Goal: Find specific page/section: Find specific page/section

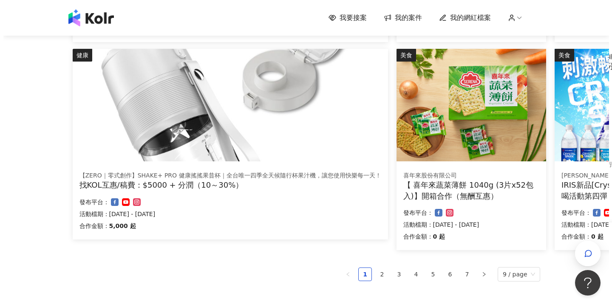
scroll to position [483, 0]
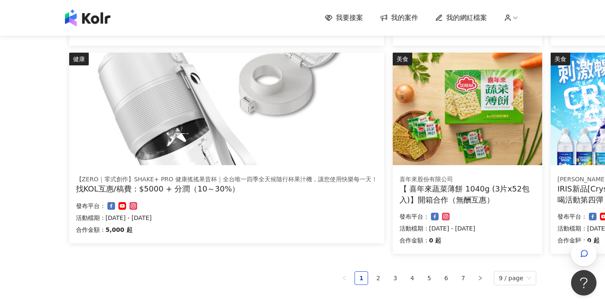
click at [211, 67] on img at bounding box center [226, 109] width 315 height 113
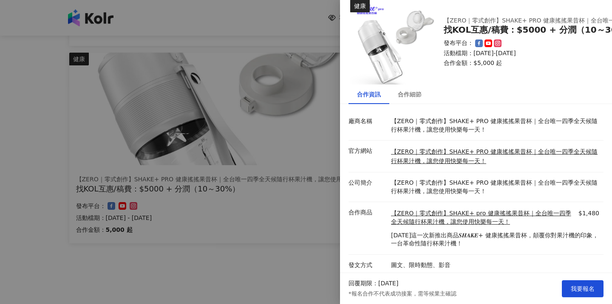
scroll to position [20, 0]
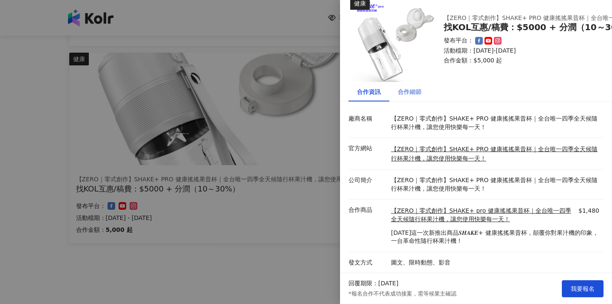
click at [414, 88] on div "合作細節" at bounding box center [410, 91] width 24 height 9
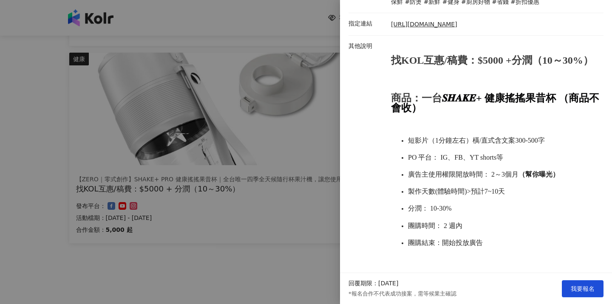
scroll to position [308, 0]
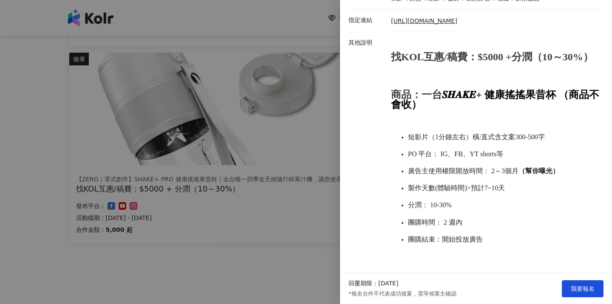
click at [255, 217] on div at bounding box center [306, 152] width 612 height 304
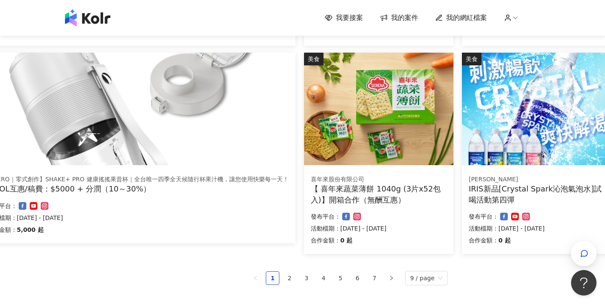
scroll to position [483, 90]
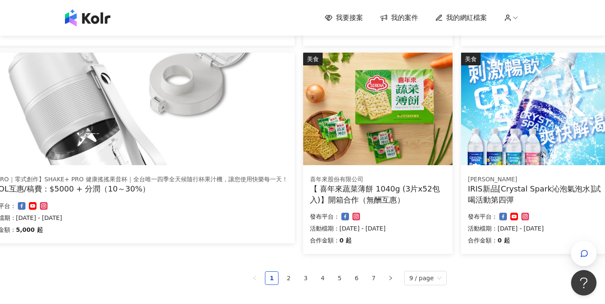
click at [538, 145] on img at bounding box center [536, 109] width 150 height 113
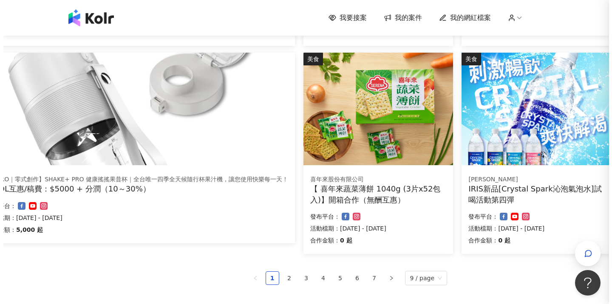
scroll to position [483, 88]
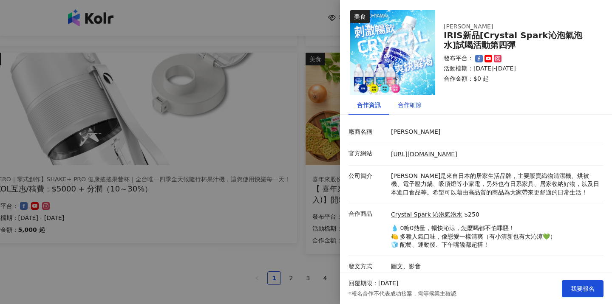
click at [415, 106] on div "合作細節" at bounding box center [410, 104] width 24 height 9
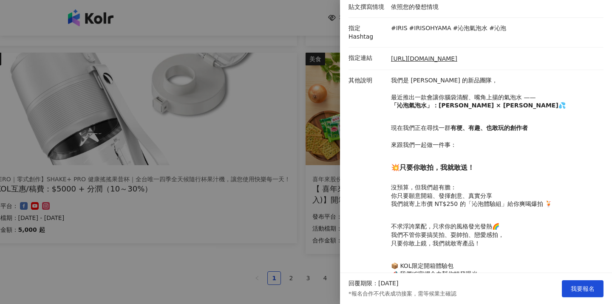
scroll to position [235, 0]
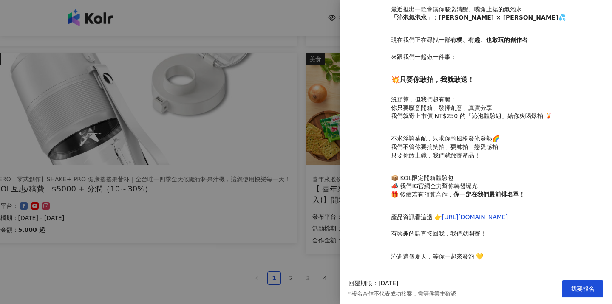
click at [285, 251] on div at bounding box center [306, 152] width 612 height 304
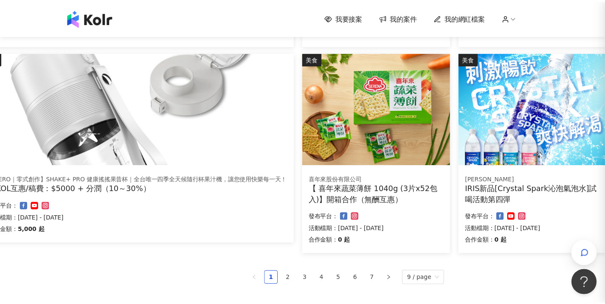
scroll to position [0, 0]
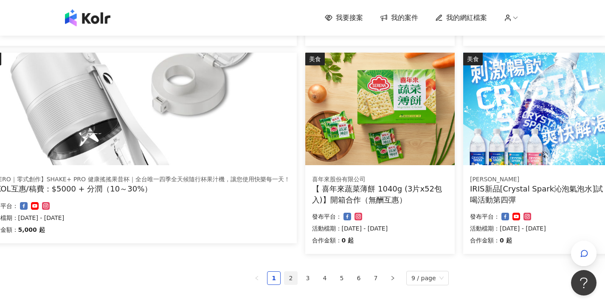
click at [290, 280] on link "2" at bounding box center [291, 278] width 13 height 13
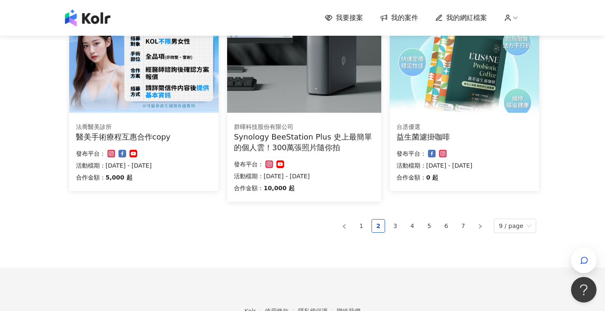
scroll to position [597, 0]
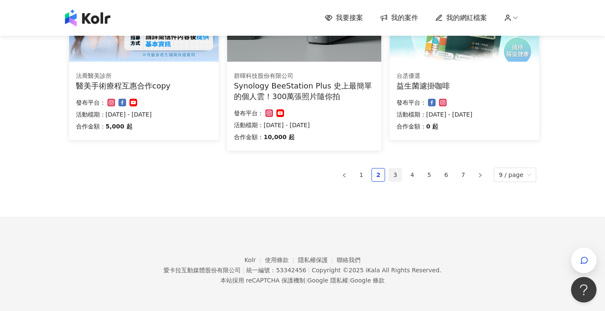
click at [396, 172] on link "3" at bounding box center [395, 174] width 13 height 13
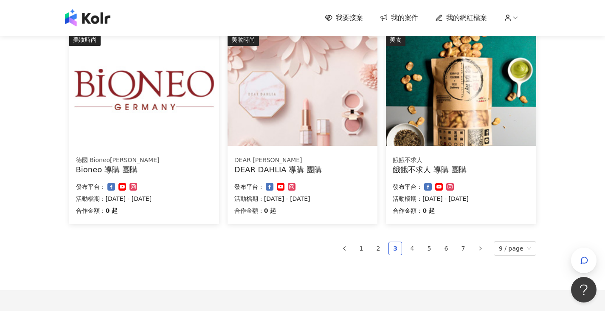
scroll to position [506, 0]
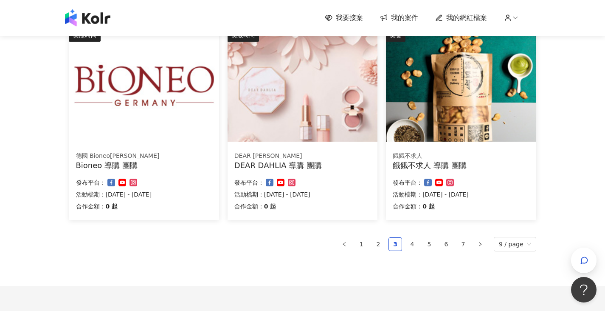
click at [407, 249] on ul "1 2 3 4 5 6 7 9 / page" at bounding box center [302, 244] width 467 height 14
click at [412, 246] on link "4" at bounding box center [412, 243] width 13 height 13
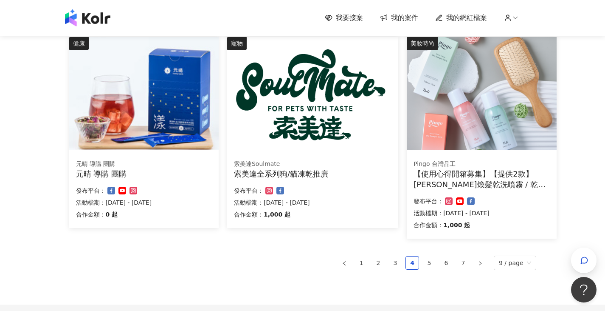
scroll to position [597, 0]
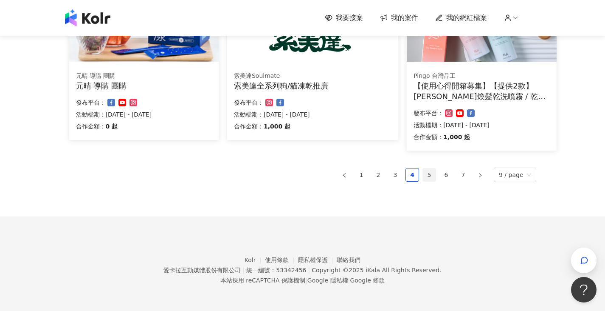
click at [433, 173] on link "5" at bounding box center [429, 174] width 13 height 13
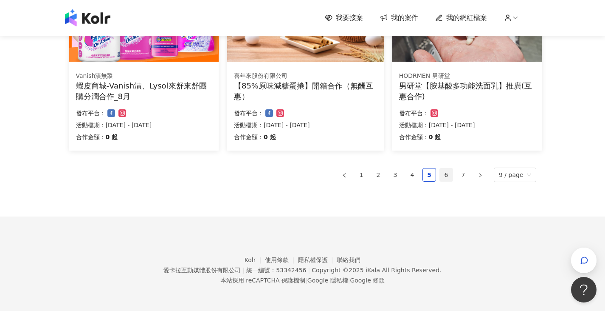
click at [453, 177] on link "6" at bounding box center [446, 174] width 13 height 13
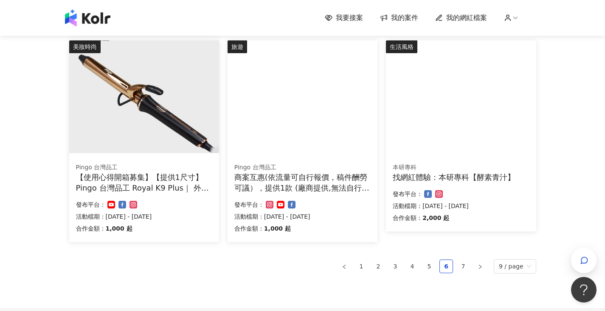
scroll to position [67, 0]
